Goal: Task Accomplishment & Management: Manage account settings

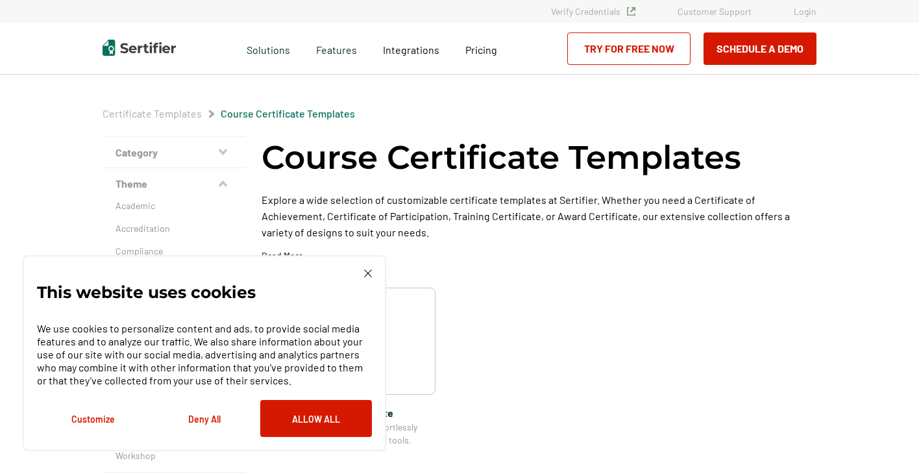
click at [810, 16] on link "Login" at bounding box center [805, 11] width 23 height 11
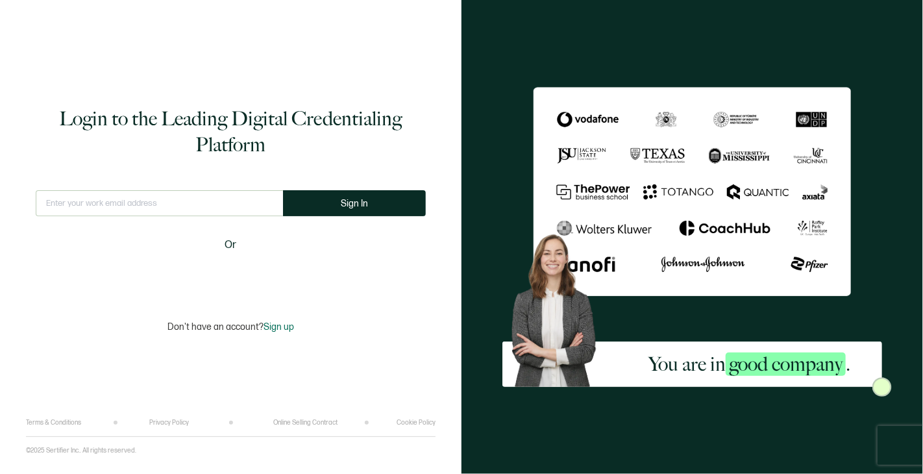
click at [134, 203] on input "text" at bounding box center [159, 203] width 247 height 26
click at [179, 207] on input "text" at bounding box center [159, 203] width 247 height 26
